Goal: Communication & Community: Answer question/provide support

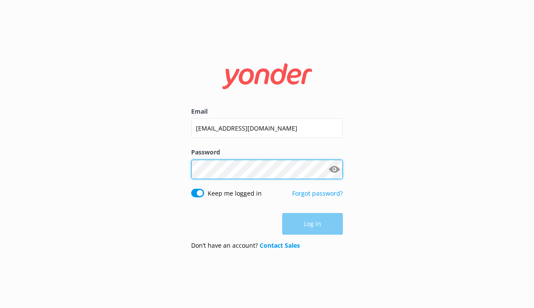
click at [313, 224] on button "Log in" at bounding box center [312, 224] width 61 height 22
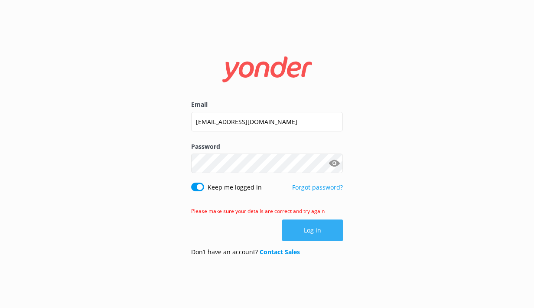
click at [312, 237] on button "Log in" at bounding box center [312, 230] width 61 height 22
click at [303, 226] on button "Log in" at bounding box center [312, 230] width 61 height 22
click at [318, 226] on button "Log in" at bounding box center [312, 230] width 61 height 22
click at [405, 160] on div "Email [EMAIL_ADDRESS][DOMAIN_NAME] Password Show password Keep me logged in For…" at bounding box center [267, 154] width 534 height 308
click at [337, 166] on button "Show password" at bounding box center [334, 163] width 17 height 17
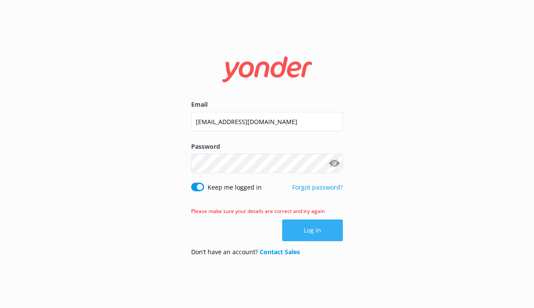
click at [318, 239] on button "Log in" at bounding box center [312, 230] width 61 height 22
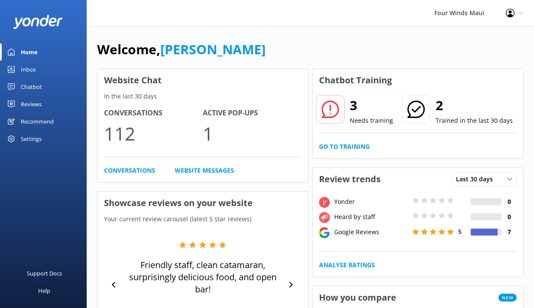
click at [31, 66] on div "Inbox" at bounding box center [28, 69] width 15 height 17
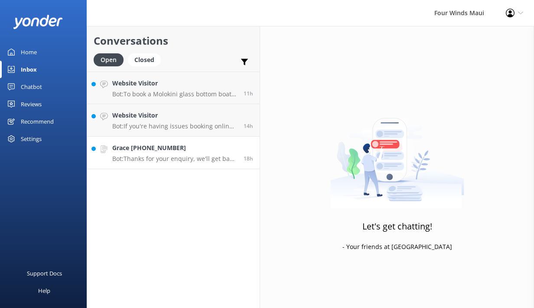
click at [169, 156] on p "Bot: Thanks for your enquiry, we'll get back to you as soon as we can during op…" at bounding box center [174, 159] width 125 height 8
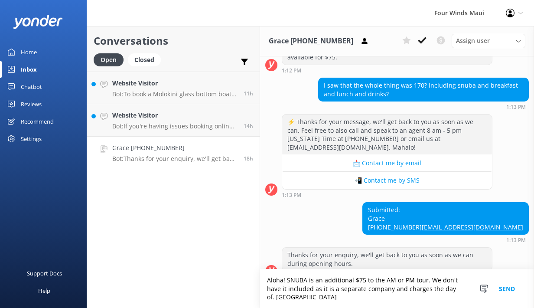
scroll to position [220, 0]
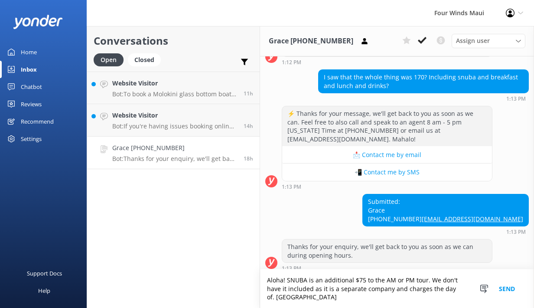
type textarea "Aloha! SNUBA is an additional $75 to the AM or PM tour. We don't have it includ…"
click at [509, 288] on button "Send" at bounding box center [507, 288] width 33 height 39
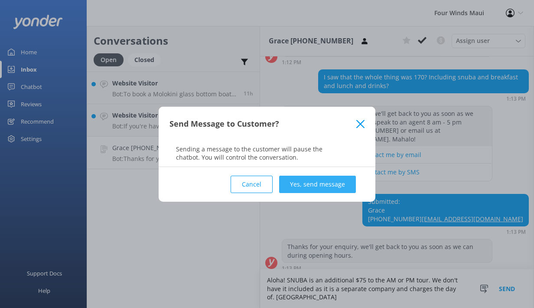
click at [328, 183] on button "Yes, send message" at bounding box center [317, 184] width 77 height 17
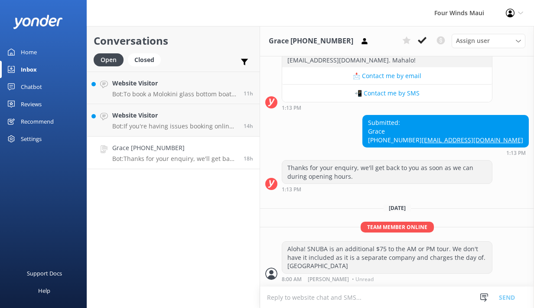
scroll to position [292, 0]
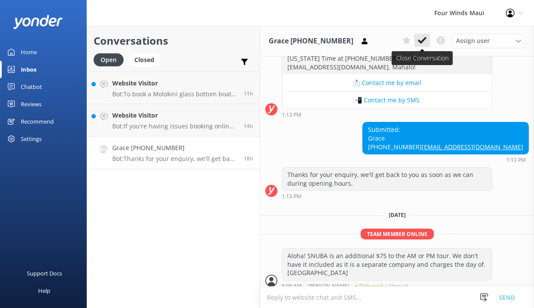
click at [415, 44] on button at bounding box center [423, 40] width 16 height 13
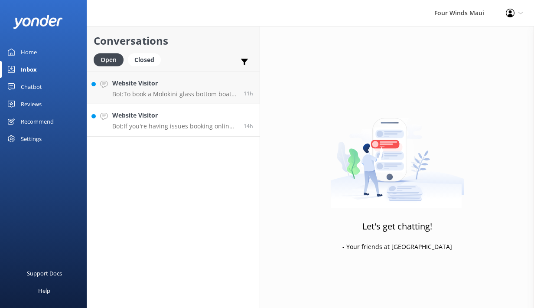
click at [168, 116] on h4 "Website Visitor" at bounding box center [174, 116] width 125 height 10
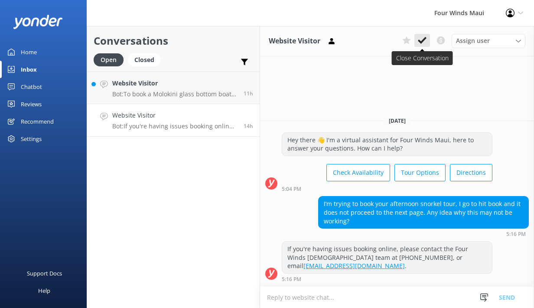
click at [425, 37] on icon at bounding box center [422, 40] width 9 height 9
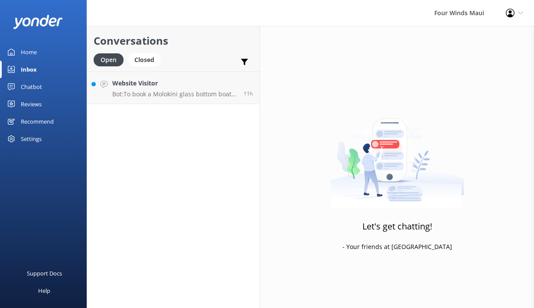
click at [165, 70] on div "Open Closed" at bounding box center [130, 63] width 72 height 21
click at [165, 79] on h4 "Website Visitor" at bounding box center [174, 83] width 125 height 10
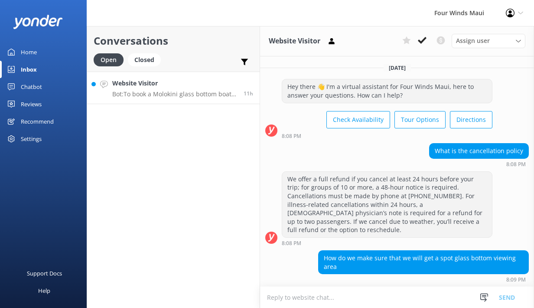
scroll to position [113, 0]
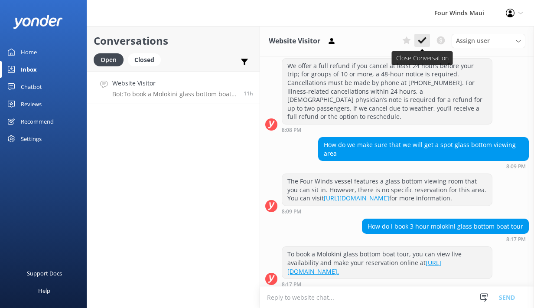
click at [423, 41] on use at bounding box center [422, 40] width 9 height 7
